Goal: Information Seeking & Learning: Learn about a topic

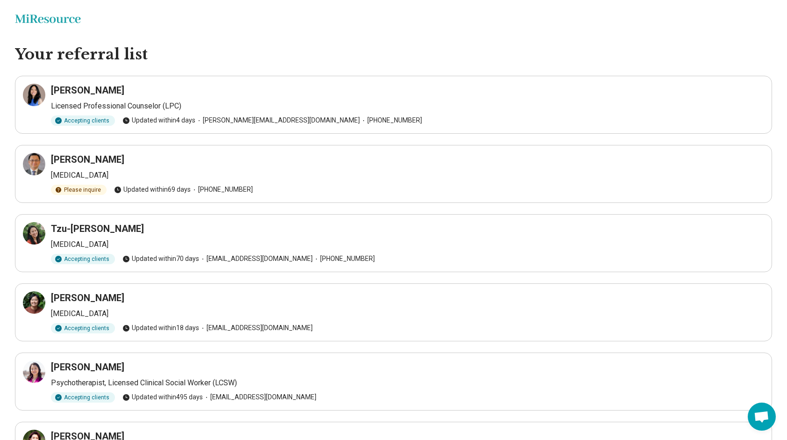
click at [69, 90] on h3 "[PERSON_NAME]" at bounding box center [87, 90] width 73 height 13
click at [30, 97] on icon at bounding box center [34, 94] width 11 height 11
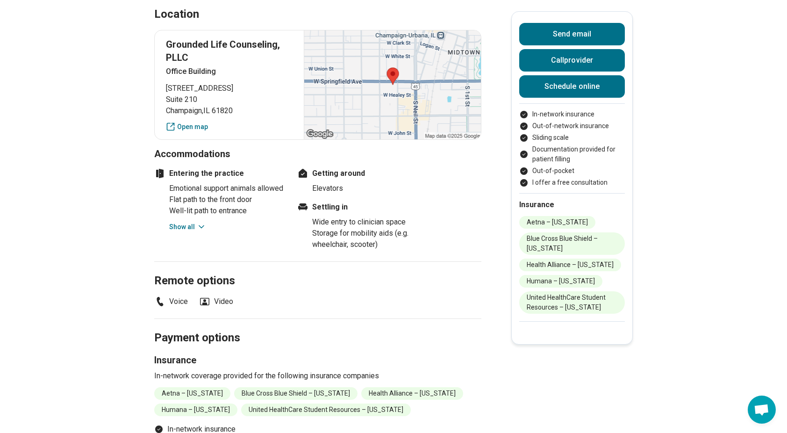
scroll to position [857, 0]
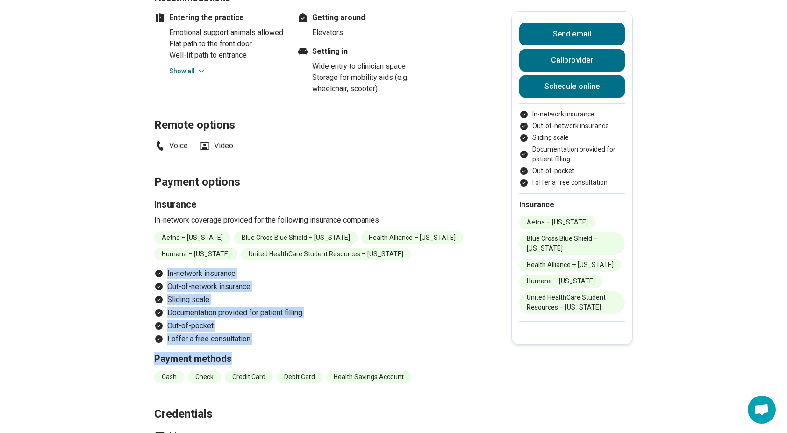
drag, startPoint x: 170, startPoint y: 229, endPoint x: 263, endPoint y: 305, distance: 119.9
click at [263, 305] on section "Payment options Insurance In-network coverage provided for the following insura…" at bounding box center [317, 279] width 327 height 232
drag, startPoint x: 263, startPoint y: 305, endPoint x: 368, endPoint y: 279, distance: 107.7
click at [368, 320] on li "Out-of-pocket" at bounding box center [317, 325] width 327 height 11
click at [385, 307] on li "Documentation provided for patient filling" at bounding box center [317, 312] width 327 height 11
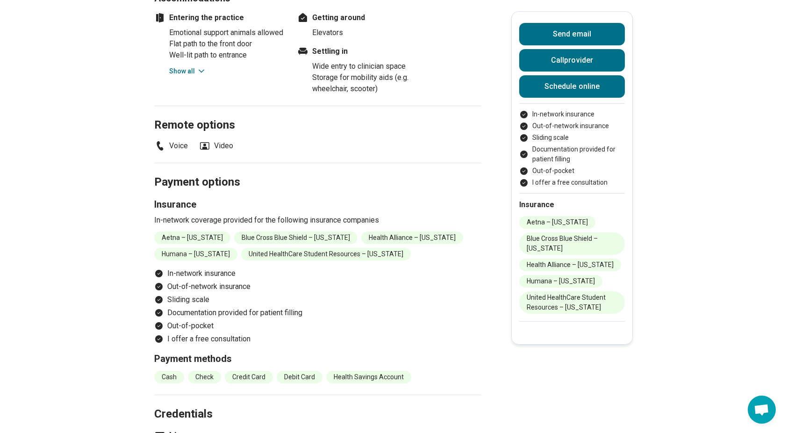
drag, startPoint x: 439, startPoint y: 265, endPoint x: 441, endPoint y: 258, distance: 6.7
click at [440, 268] on ul "In-network insurance Out-of-network insurance Sliding scale Documentation provi…" at bounding box center [317, 306] width 327 height 77
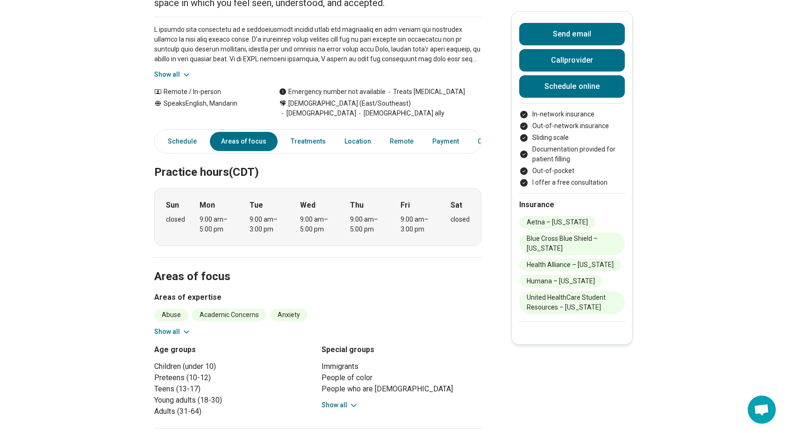
scroll to position [234, 0]
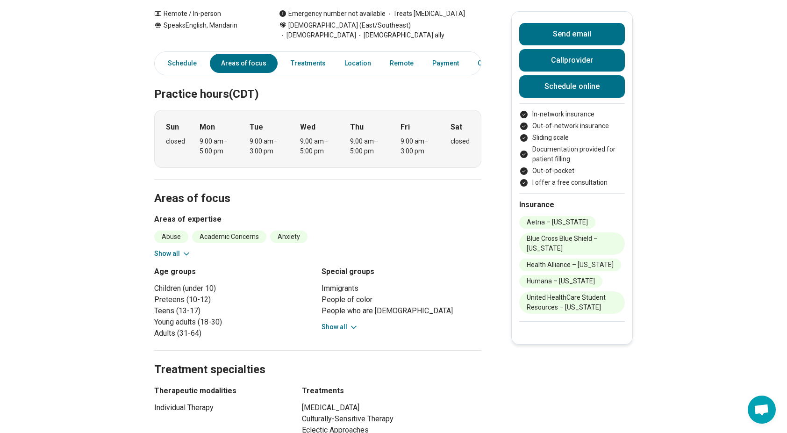
click at [347, 322] on button "Show all" at bounding box center [340, 327] width 37 height 10
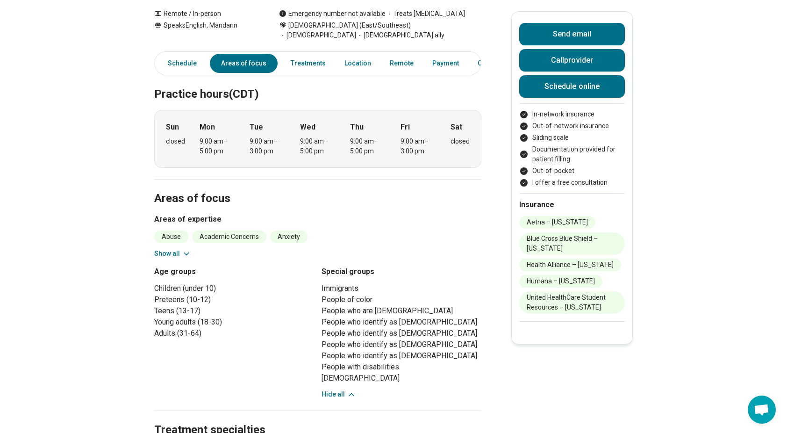
scroll to position [0, 0]
